Goal: Task Accomplishment & Management: Complete application form

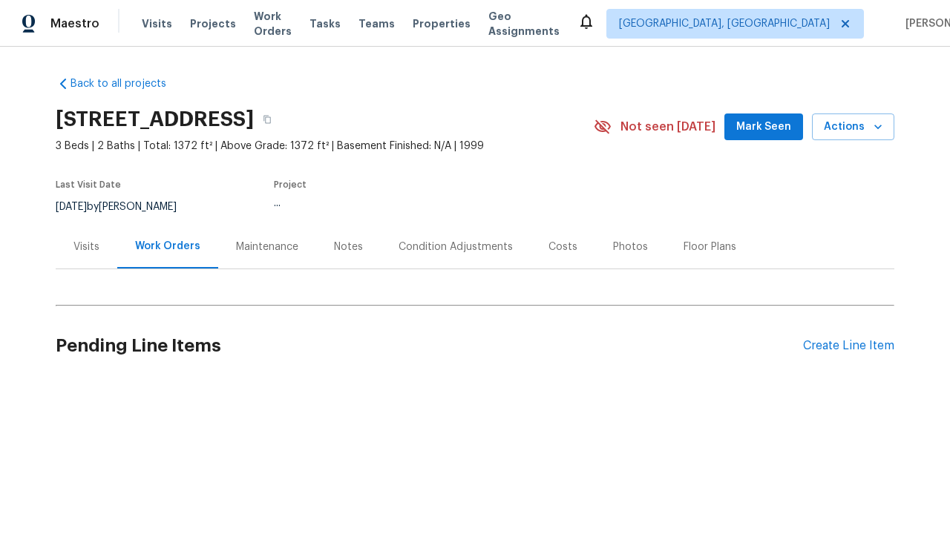
click at [842, 346] on div "Create Line Item" at bounding box center [848, 346] width 91 height 14
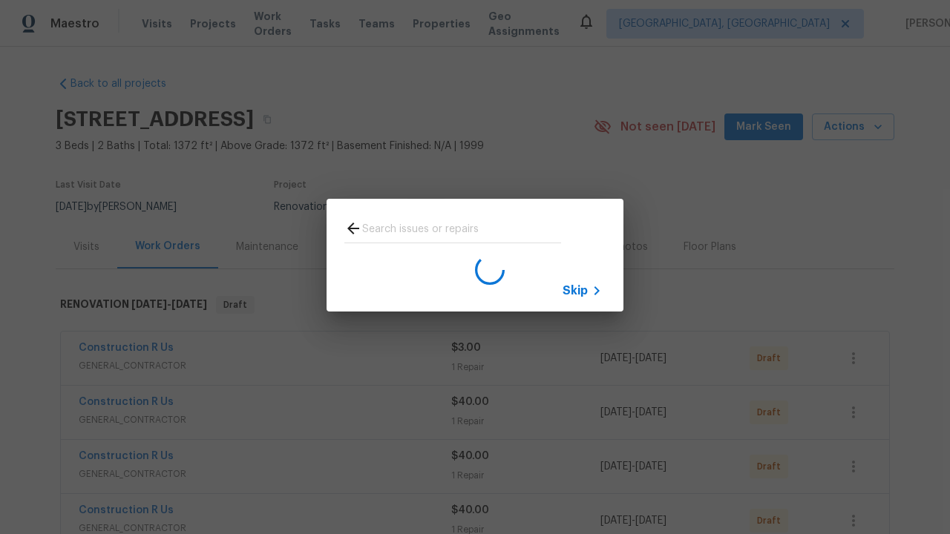
click at [575, 290] on span "Skip" at bounding box center [575, 291] width 25 height 15
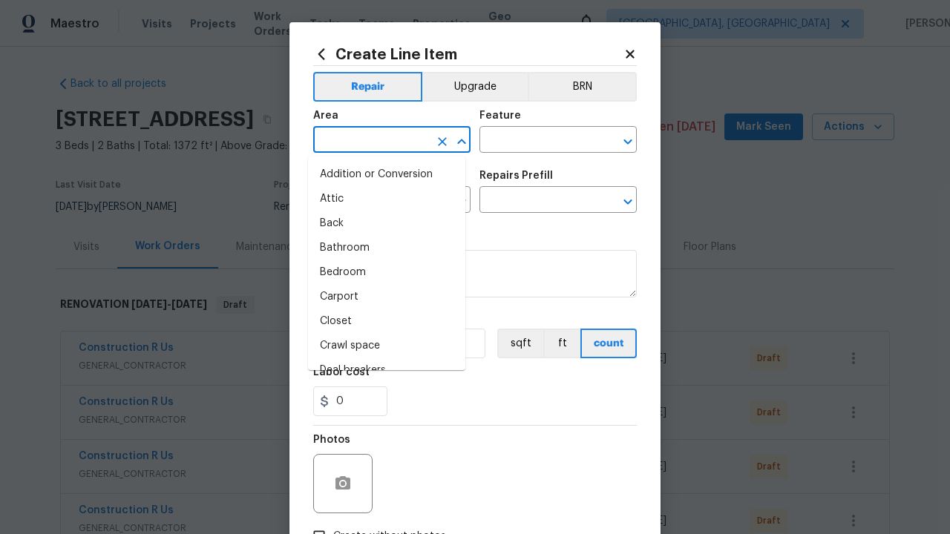
click at [381, 272] on li "Bedroom" at bounding box center [386, 273] width 157 height 24
type input "Bedroom"
type input "Flooring"
type input "Wallpaper"
click at [531, 202] on input "text" at bounding box center [537, 201] width 116 height 23
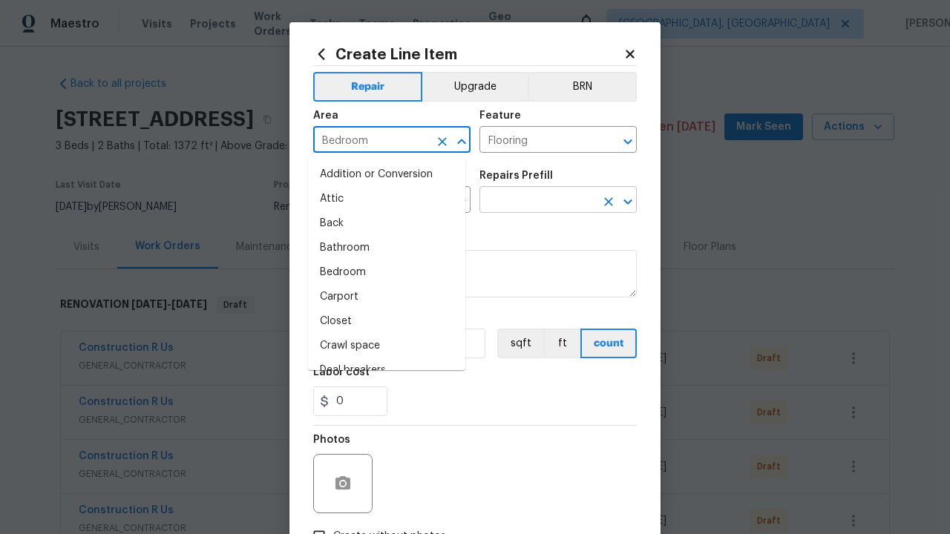
type input "Remove"
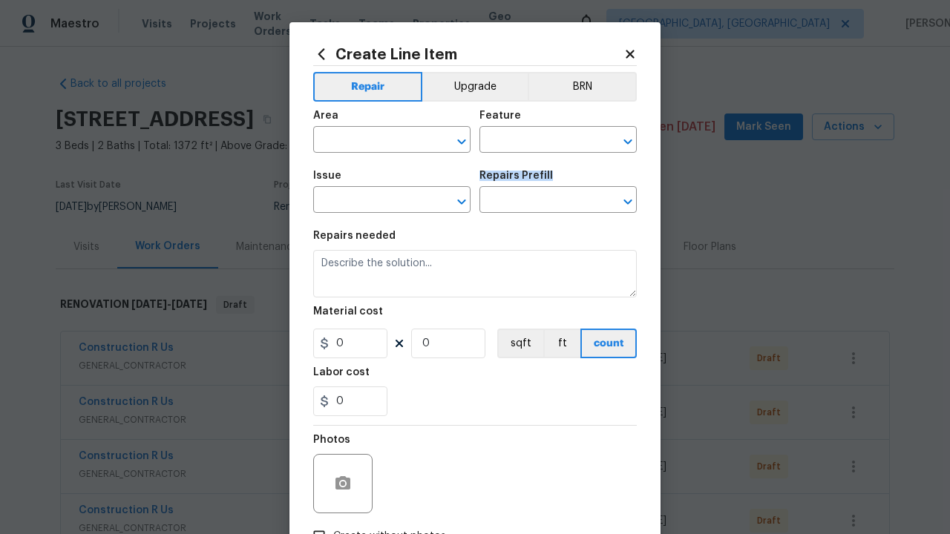
drag, startPoint x: 551, startPoint y: 177, endPoint x: 474, endPoint y: 180, distance: 76.5
click at [479, 180] on div "Repairs Prefill" at bounding box center [557, 180] width 157 height 19
copy h5 "Repairs Prefill"
click at [569, 169] on div "Issue ​ Repairs Prefill ​" at bounding box center [475, 192] width 324 height 60
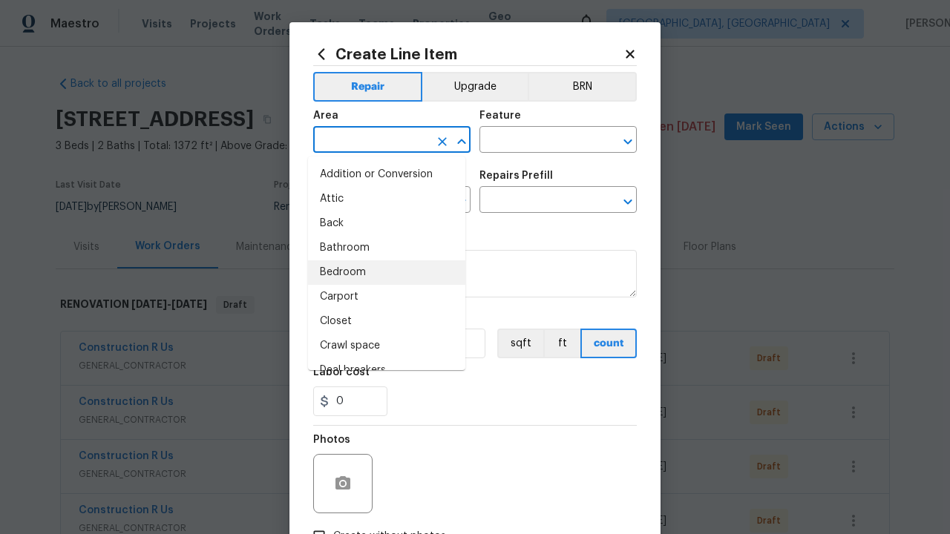
click at [419, 144] on input "text" at bounding box center [371, 141] width 116 height 23
click at [381, 174] on li "Addition or Conversion" at bounding box center [386, 175] width 157 height 24
type input "Addition or Conversion"
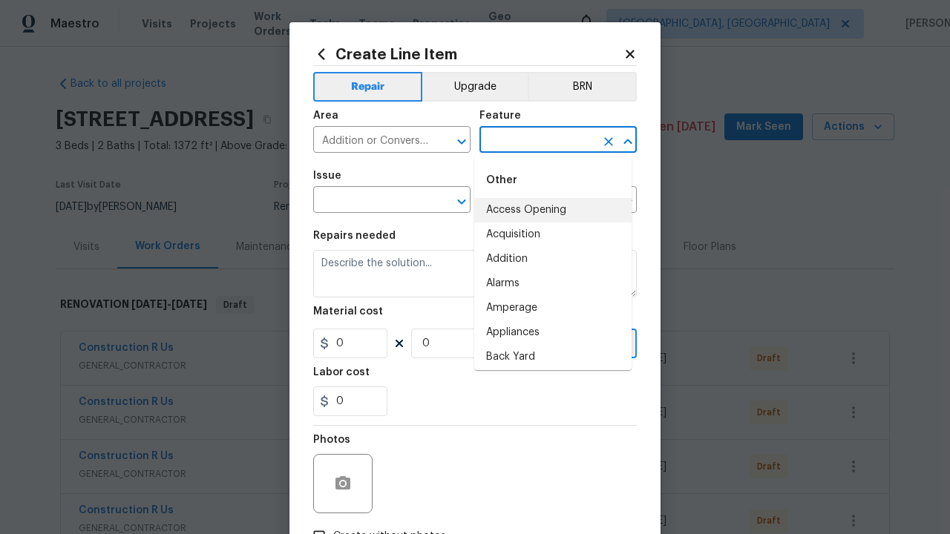
click at [531, 148] on input "text" at bounding box center [537, 141] width 116 height 23
click at [520, 208] on li "Access Opening" at bounding box center [552, 210] width 157 height 24
type input "Access Opening"
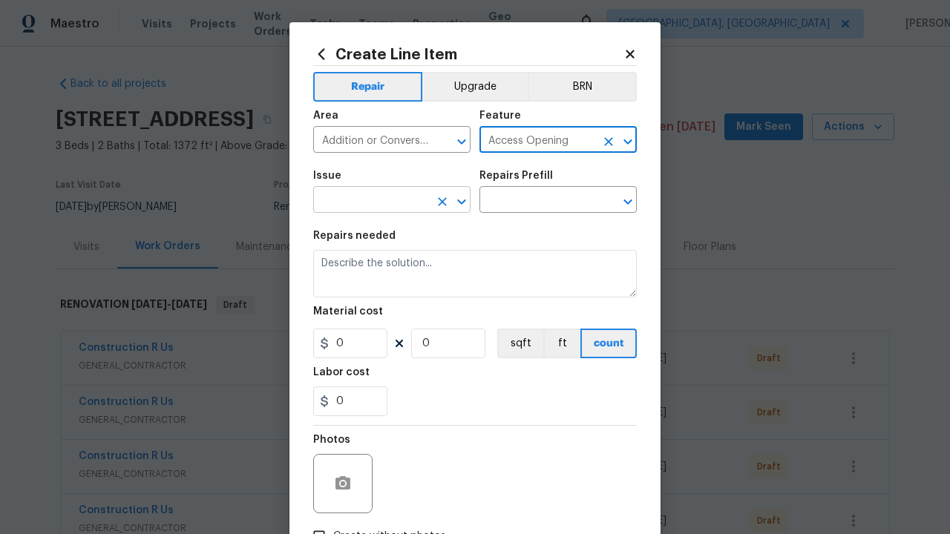
click at [409, 193] on input "text" at bounding box center [371, 201] width 116 height 23
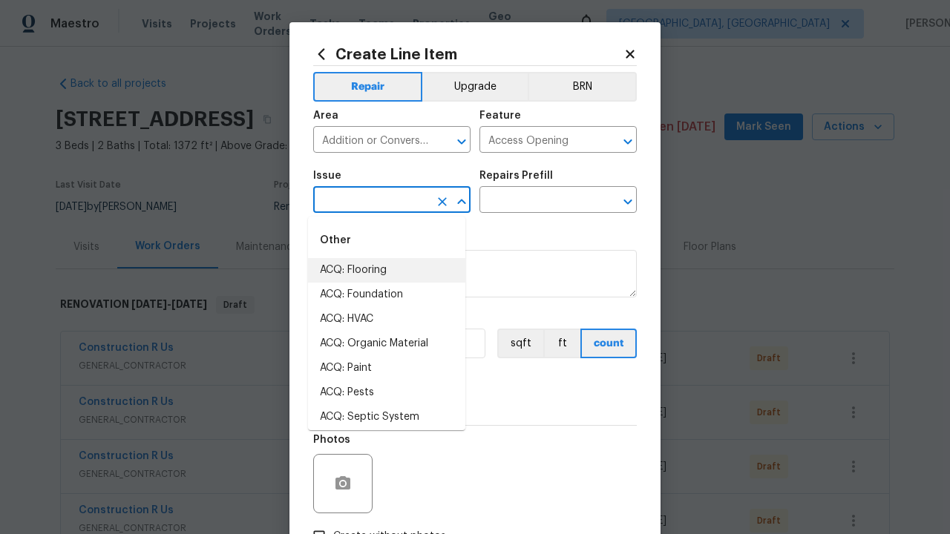
click at [383, 272] on li "ACQ: Flooring" at bounding box center [386, 270] width 157 height 24
type input "ACQ: Flooring"
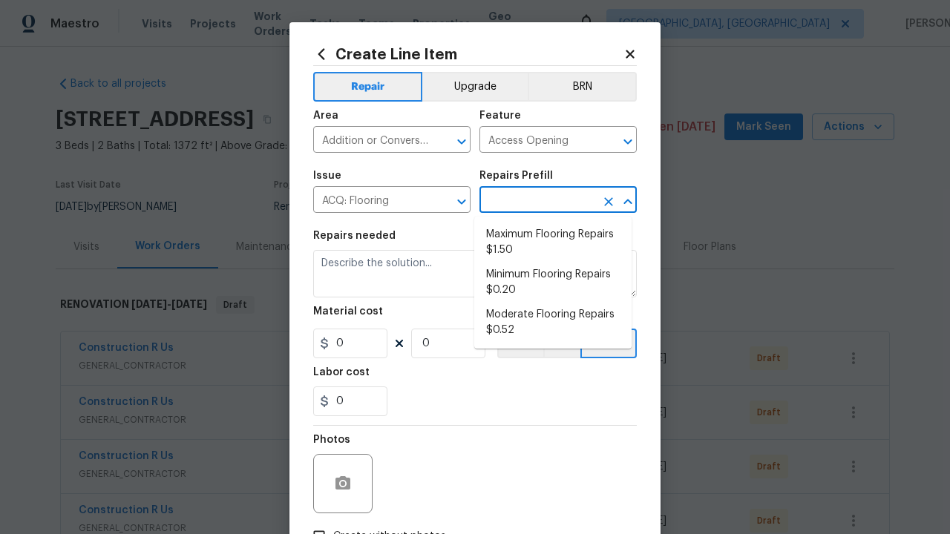
click at [544, 200] on input "text" at bounding box center [537, 201] width 116 height 23
click at [556, 240] on li "Maximum Flooring Repairs $1.50" at bounding box center [552, 243] width 157 height 40
type input "Acquisition"
type textarea "Acquisition Scope: Maximum flooring repairs"
type input "1"
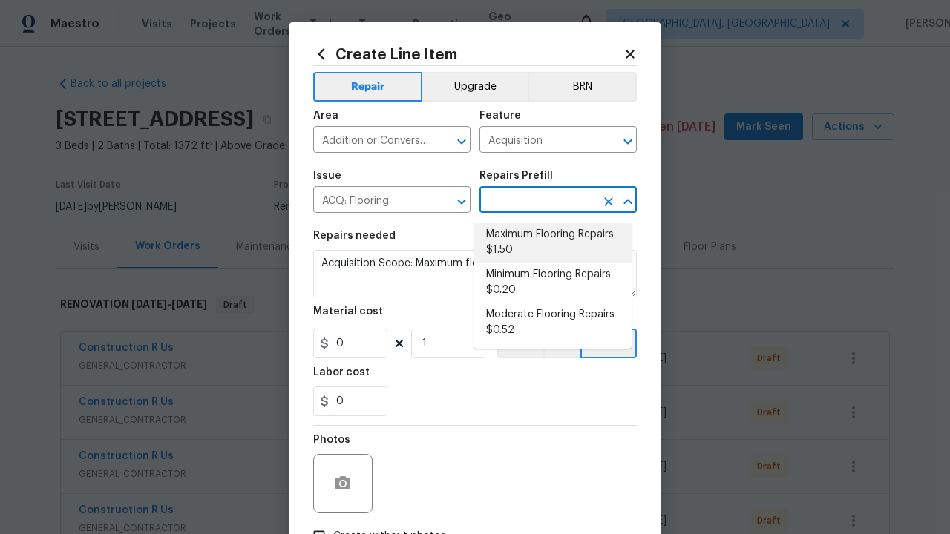
type input "Maximum Flooring Repairs $1.50"
type input "1.5"
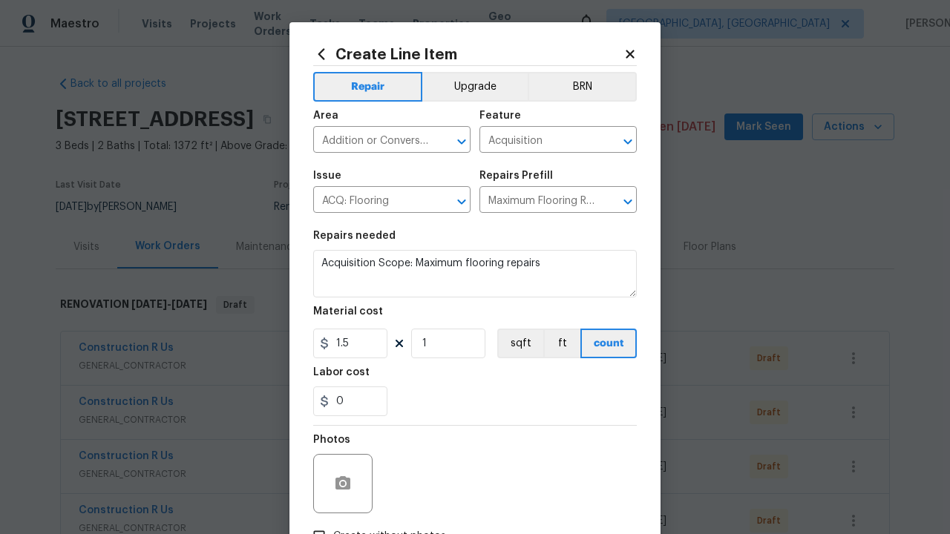
click at [577, 167] on div "Issue ACQ: Flooring ​ Repairs Prefill Maximum Flooring Repairs $1.50 ​" at bounding box center [475, 192] width 324 height 60
type input "2"
click at [514, 344] on button "sqft" at bounding box center [520, 344] width 46 height 30
click at [313, 523] on input "Create without photos" at bounding box center [319, 537] width 28 height 28
checkbox input "true"
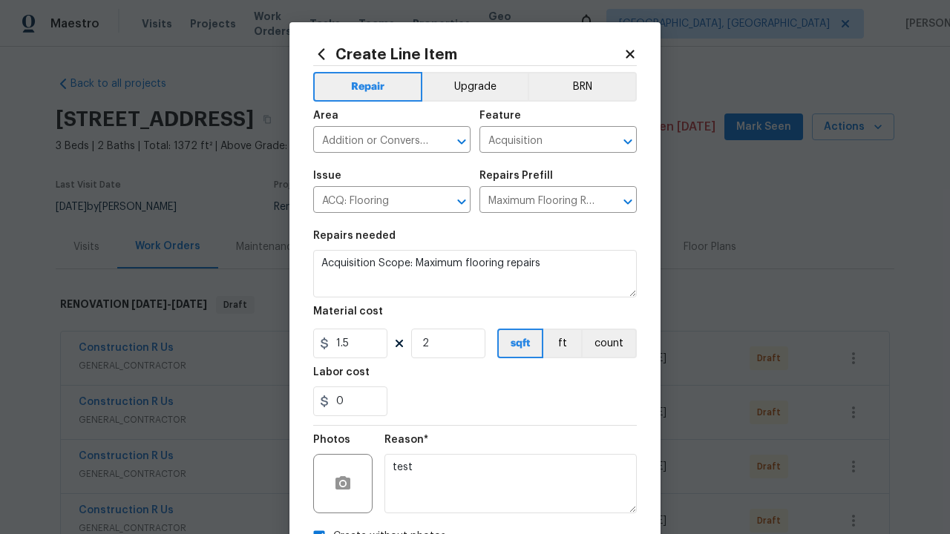
scroll to position [17, 0]
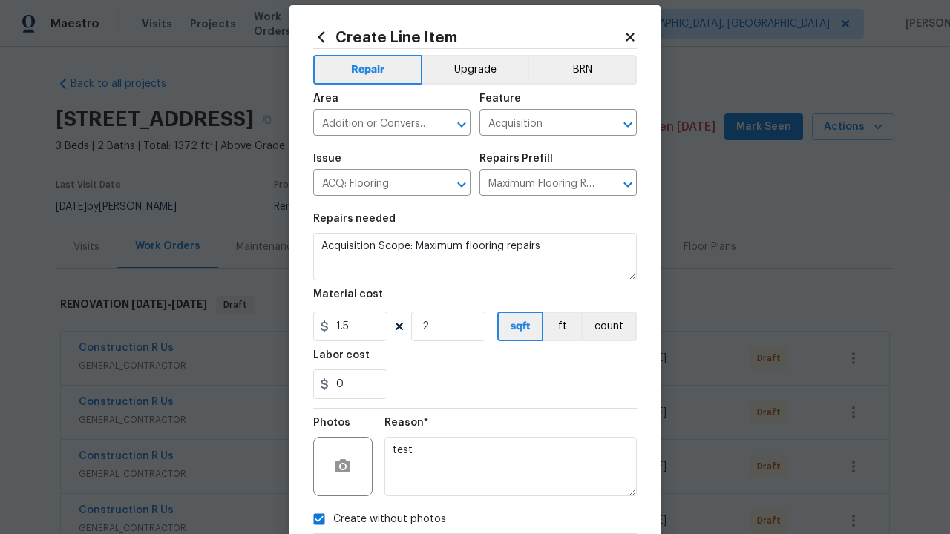
type textarea "test"
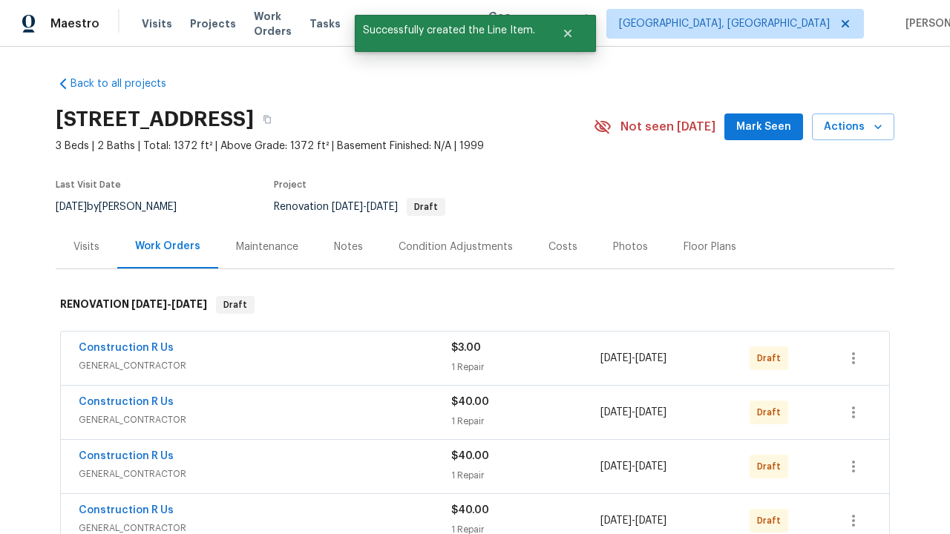
checkbox input "true"
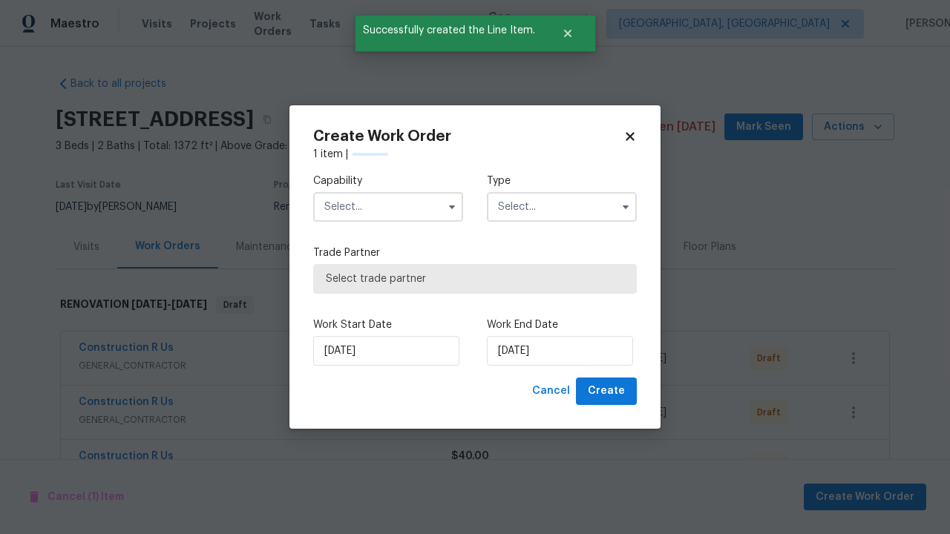
scroll to position [1142, 0]
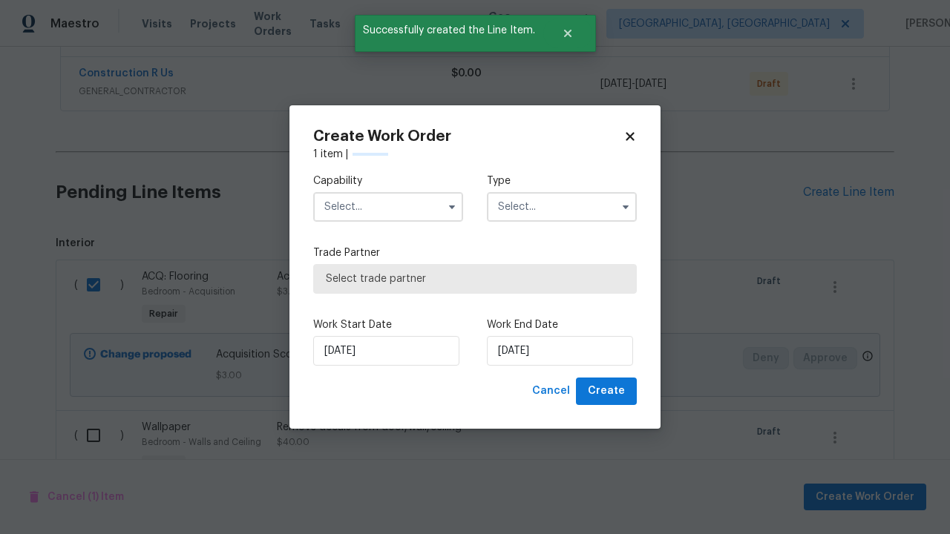
click at [388, 192] on input "text" at bounding box center [388, 207] width 150 height 30
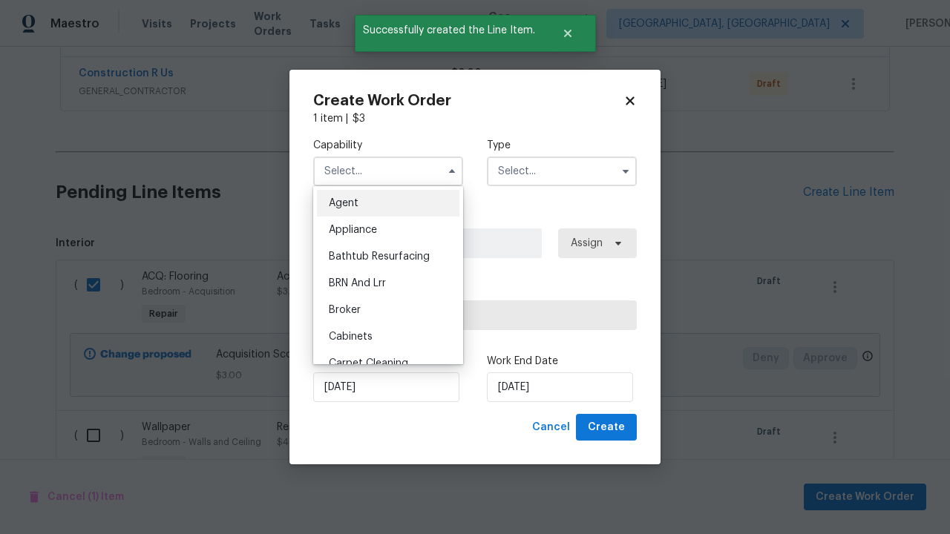
type input "General Contractor"
click at [562, 171] on input "text" at bounding box center [562, 172] width 150 height 30
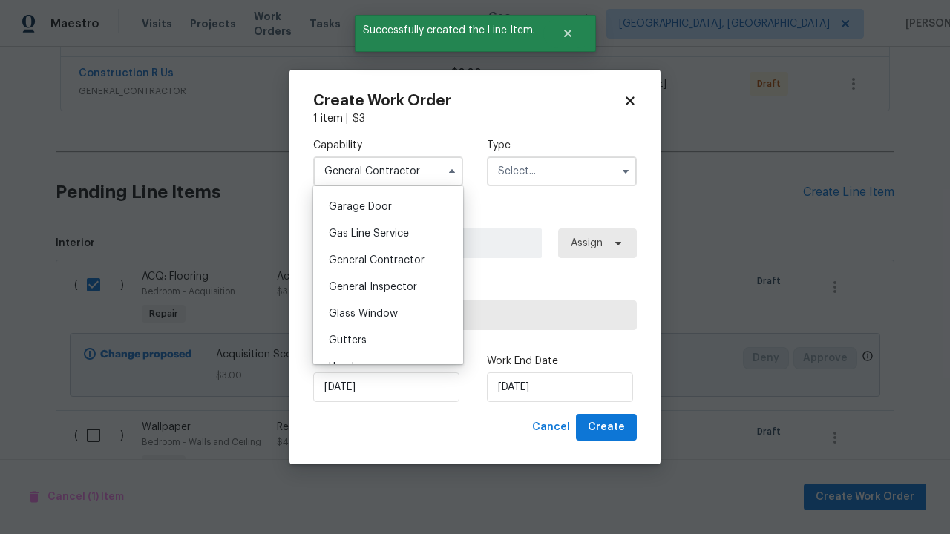
checkbox input "false"
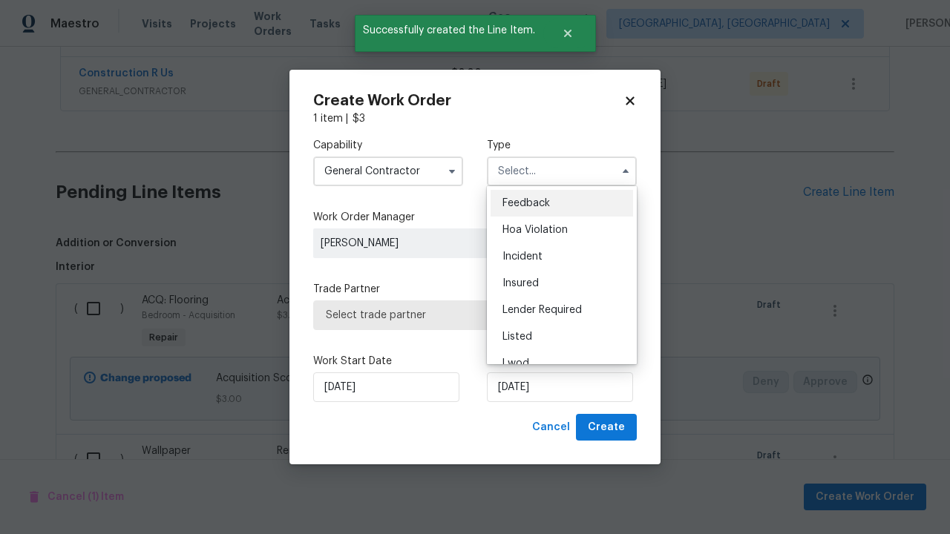
click at [529, 439] on span "Renovation" at bounding box center [529, 444] width 55 height 10
type input "Renovation"
click at [464, 315] on span "Select trade partner" at bounding box center [475, 315] width 298 height 15
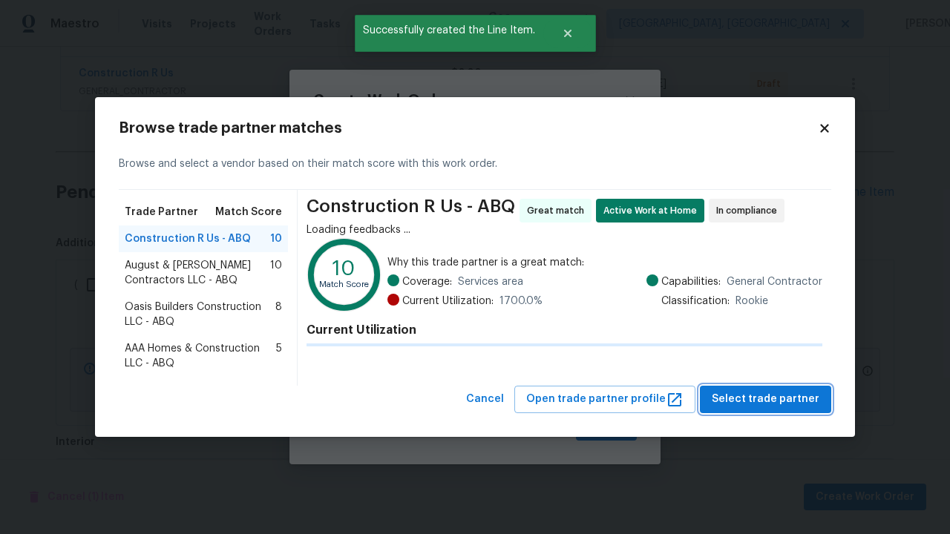
click at [770, 399] on span "Select trade partner" at bounding box center [766, 399] width 108 height 19
click at [608, 428] on span "Create" at bounding box center [606, 428] width 37 height 19
